Goal: Check status: Check status

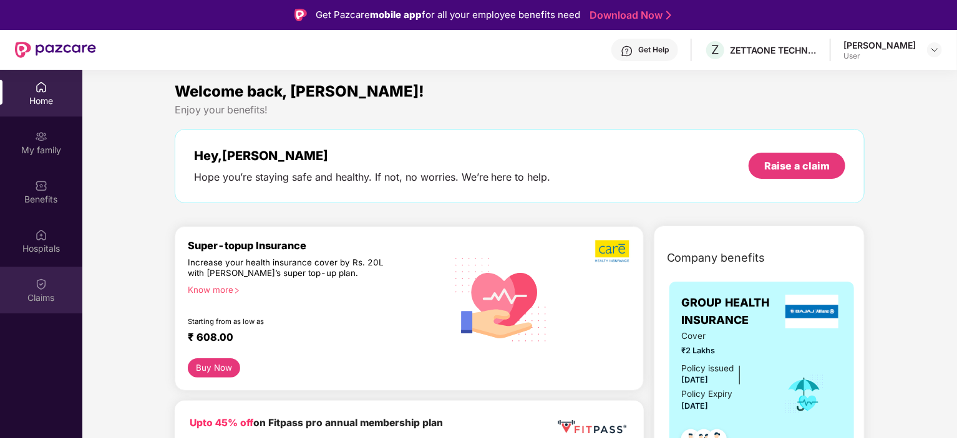
click at [37, 298] on div "Claims" at bounding box center [41, 298] width 82 height 12
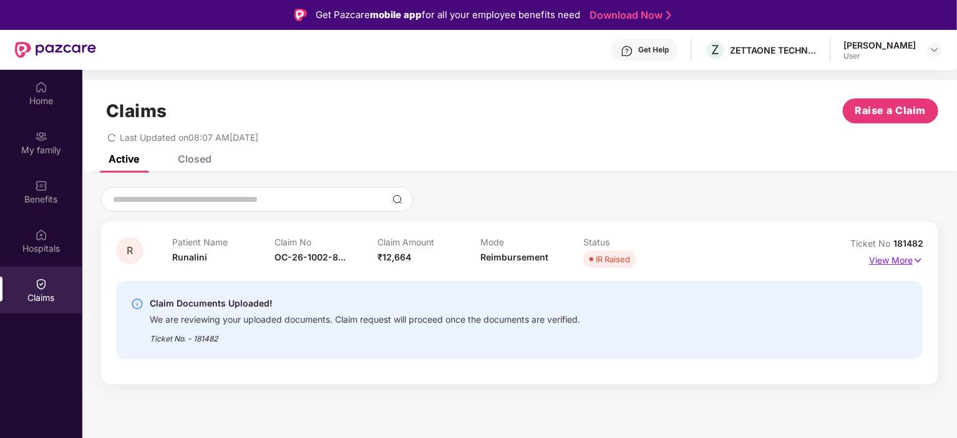
click at [918, 260] on img at bounding box center [918, 261] width 11 height 14
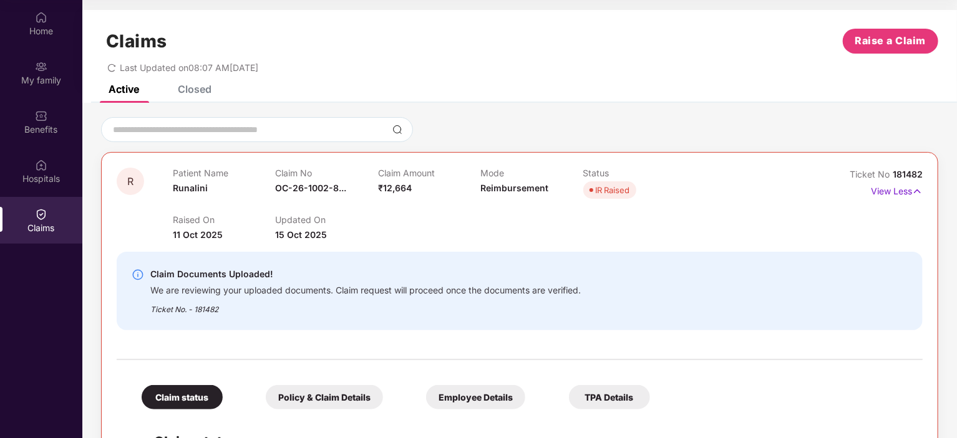
click at [326, 243] on div "Claim Documents Uploaded! We are reviewing your uploaded documents. Claim reque…" at bounding box center [520, 291] width 806 height 99
